Goal: Check status

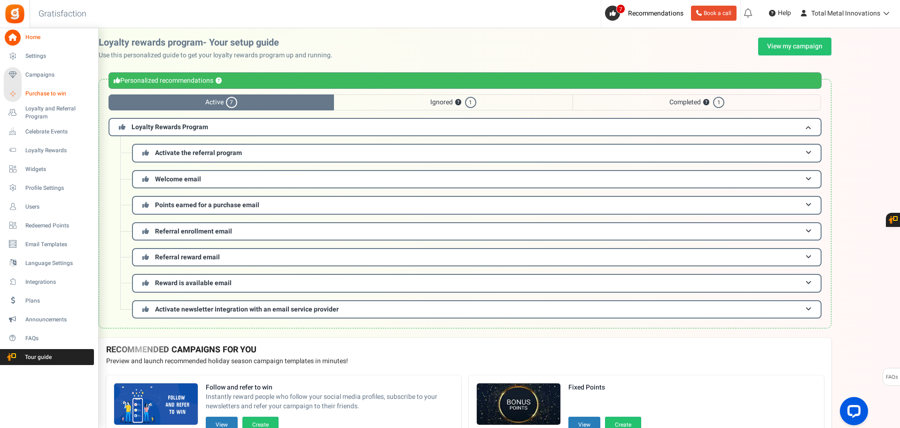
click at [41, 94] on span "Purchase to win" at bounding box center [58, 94] width 66 height 8
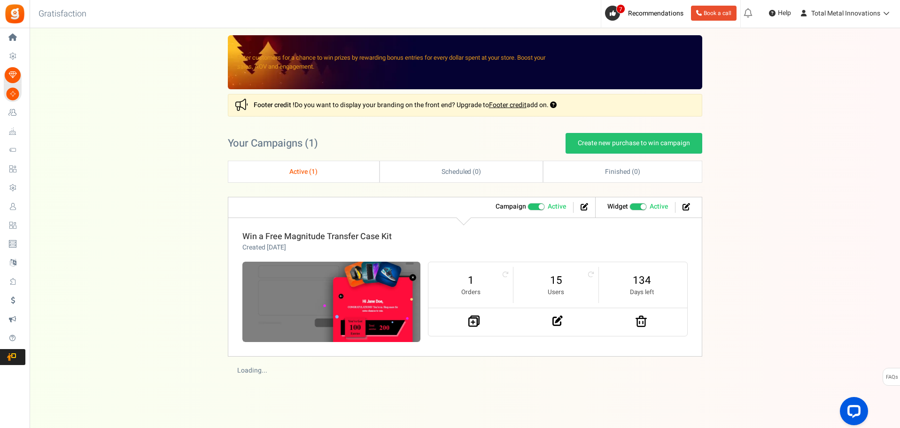
click at [350, 237] on link "Win a Free Magnitude Transfer Case Kit" at bounding box center [316, 236] width 149 height 13
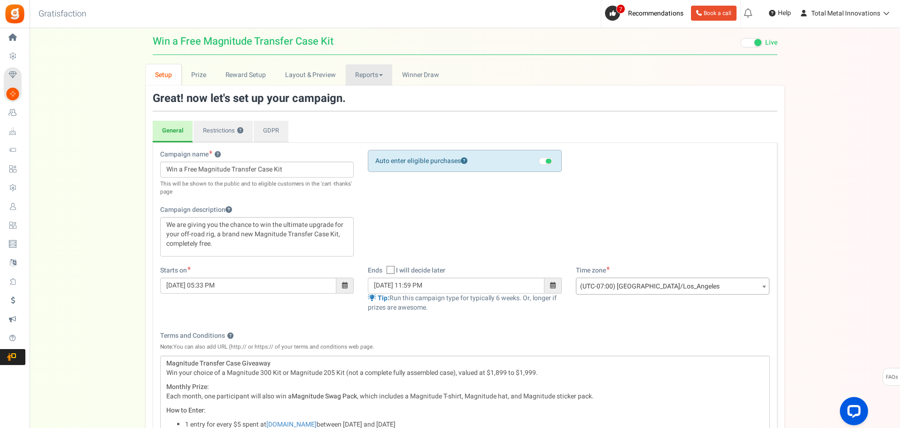
click at [374, 75] on link "Reports" at bounding box center [369, 74] width 47 height 21
click at [367, 109] on link "Entries" at bounding box center [383, 109] width 75 height 14
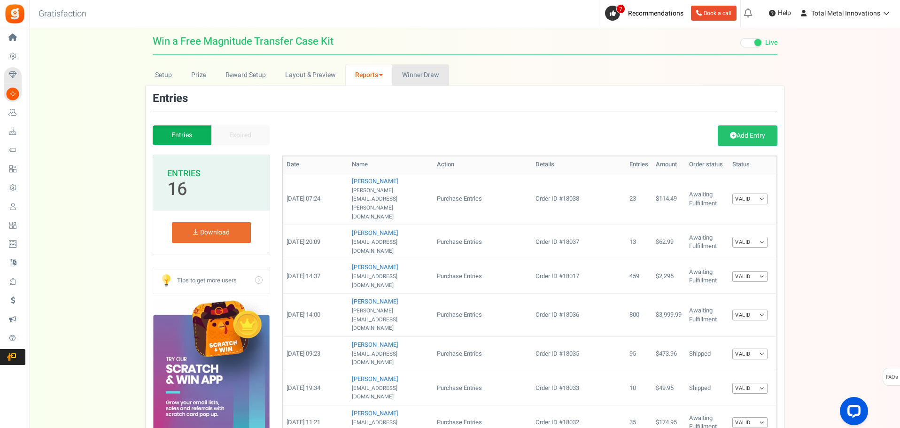
click at [418, 82] on link "Winners Winner Draw" at bounding box center [420, 74] width 56 height 21
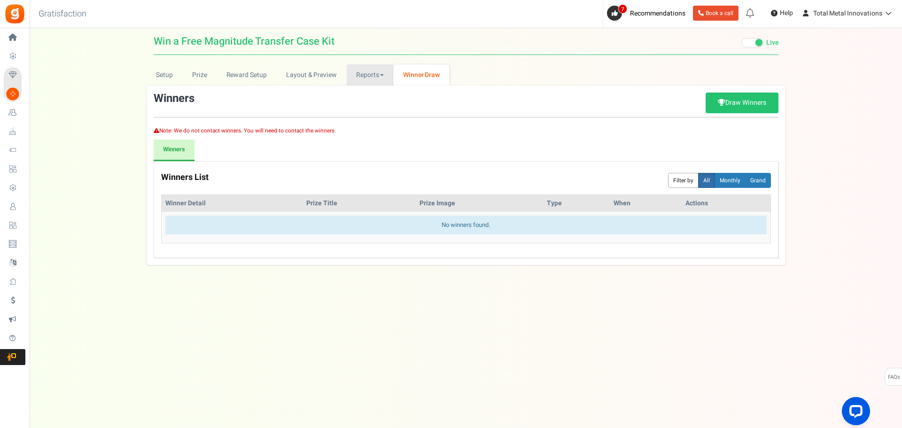
click at [364, 77] on link "Reports" at bounding box center [370, 74] width 47 height 21
click at [372, 94] on link "Users" at bounding box center [384, 96] width 75 height 14
